Goal: Navigation & Orientation: Find specific page/section

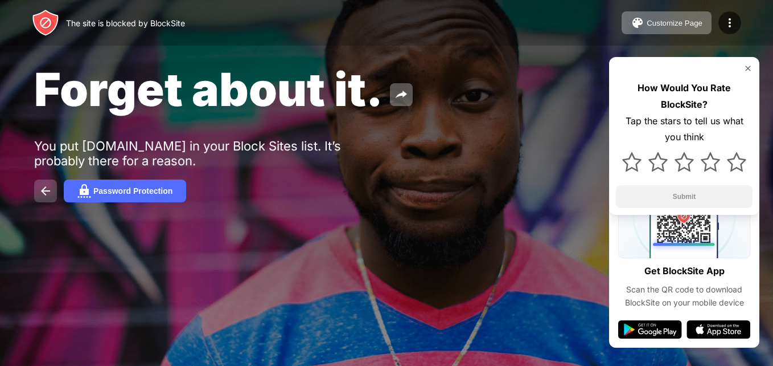
click at [40, 181] on button at bounding box center [45, 190] width 23 height 23
click at [38, 191] on button at bounding box center [45, 190] width 23 height 23
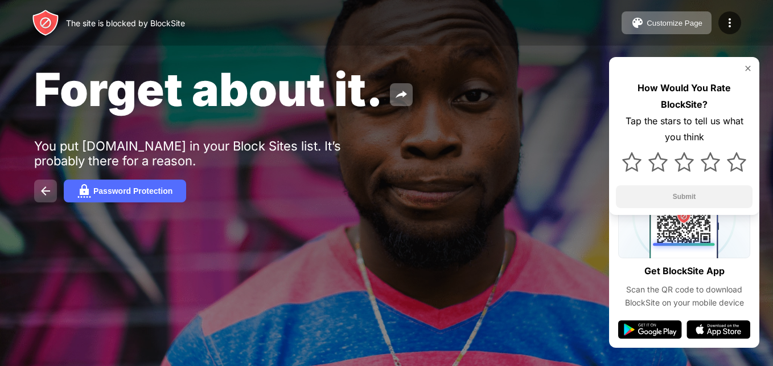
click at [38, 191] on button at bounding box center [45, 190] width 23 height 23
click at [395, 92] on img at bounding box center [402, 95] width 14 height 14
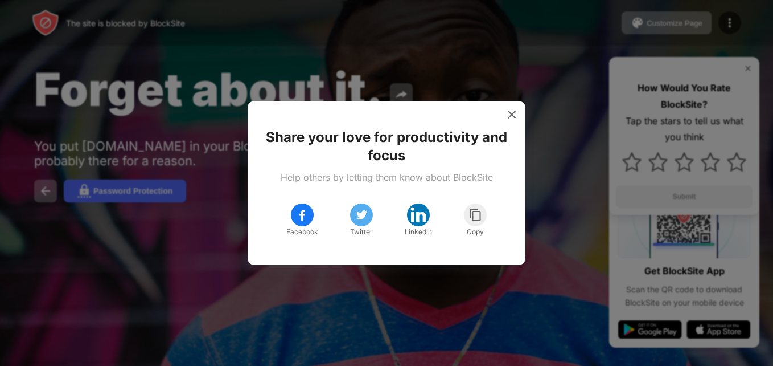
click at [350, 212] on div at bounding box center [361, 214] width 23 height 23
